Goal: Transaction & Acquisition: Purchase product/service

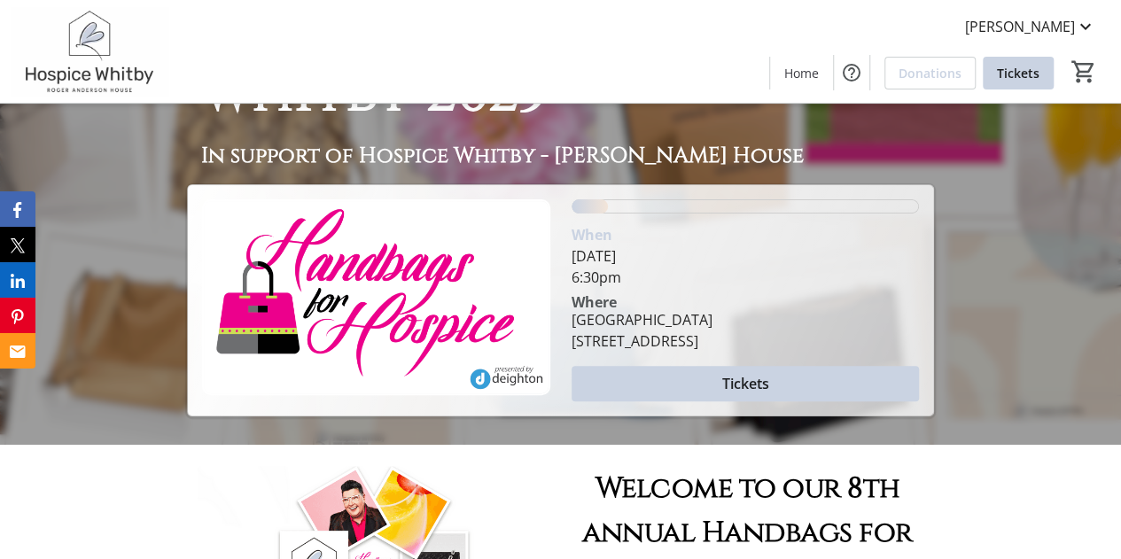
scroll to position [138, 0]
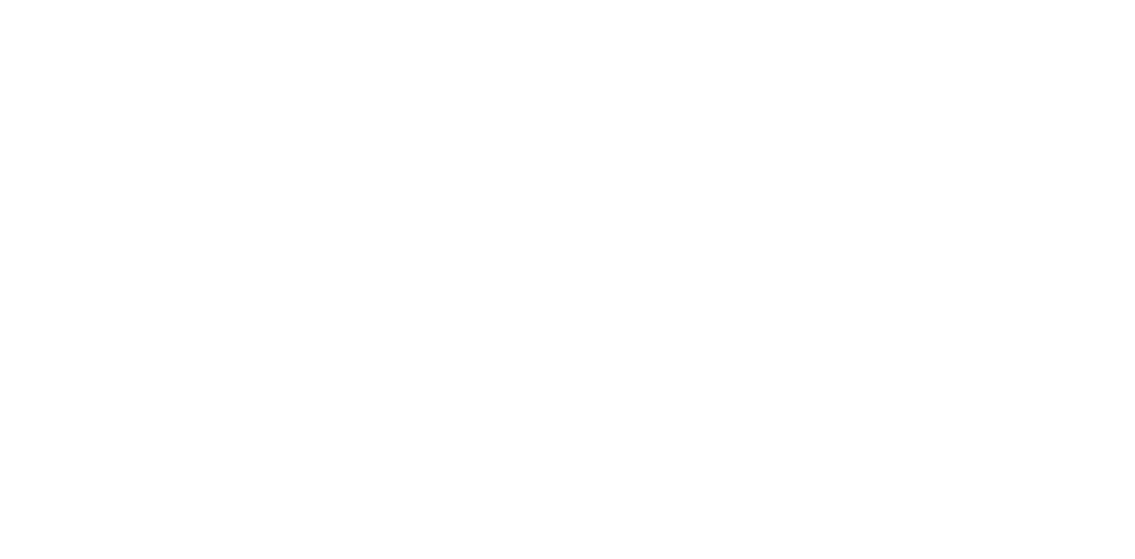
click at [1071, 134] on div at bounding box center [567, 279] width 1135 height 559
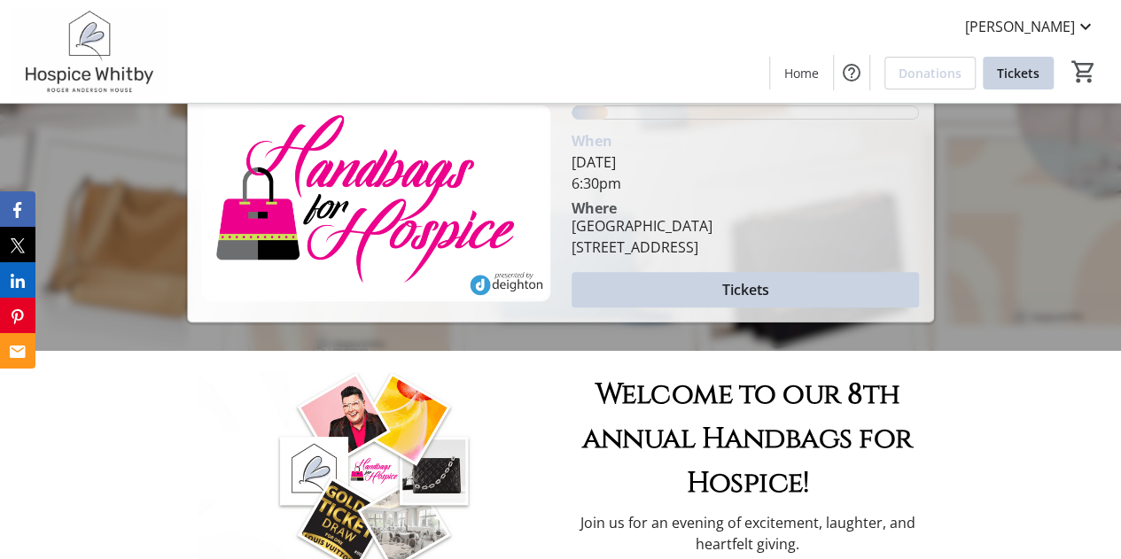
scroll to position [231, 0]
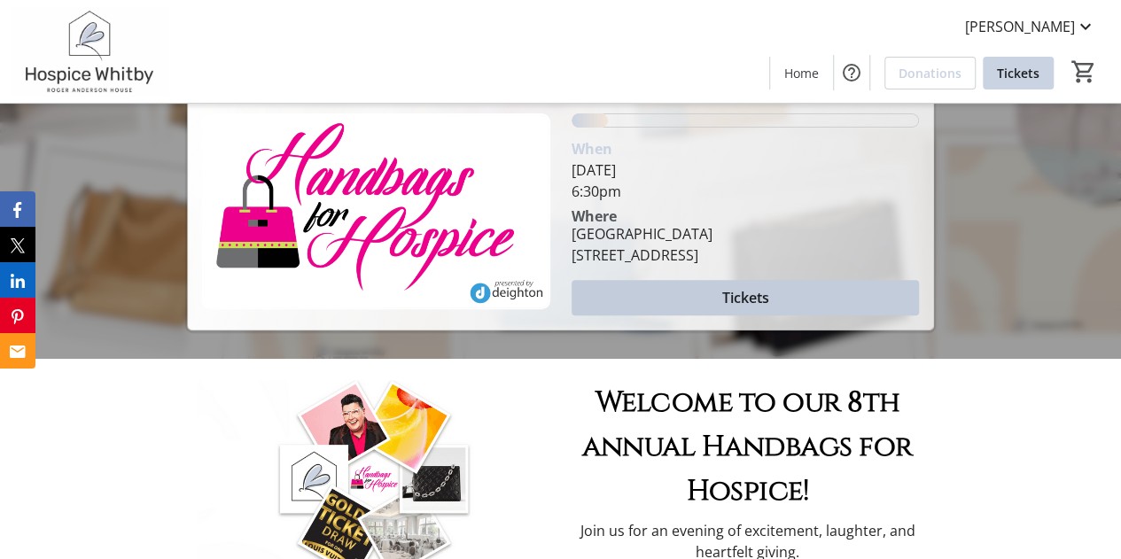
click at [811, 290] on span at bounding box center [746, 298] width 348 height 43
